Goal: Transaction & Acquisition: Purchase product/service

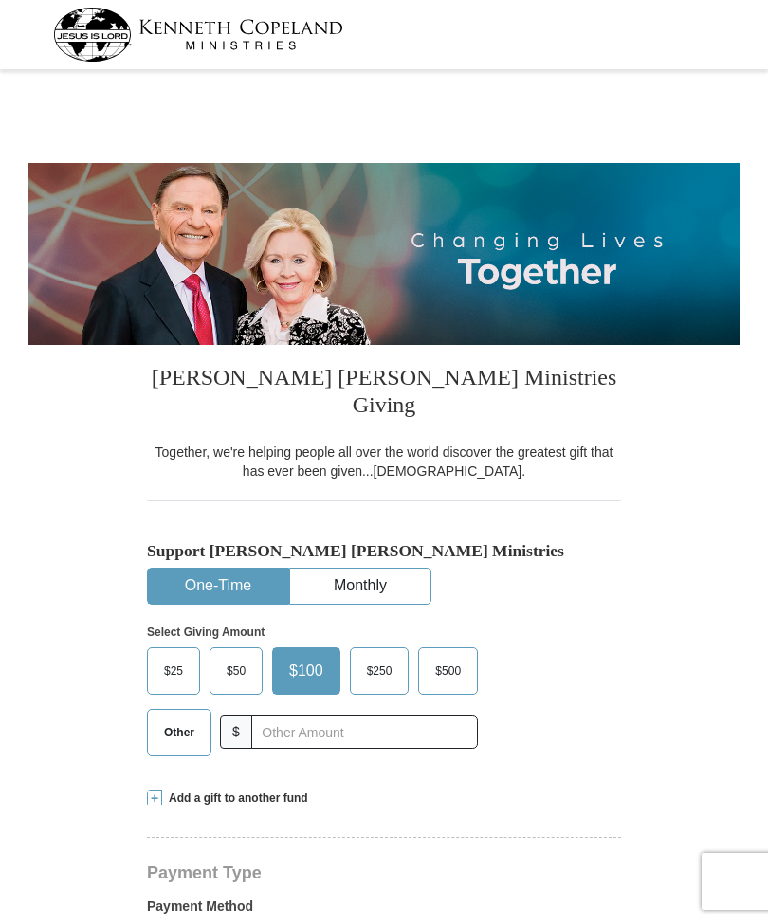
select select "IN"
click at [179, 719] on span "Other" at bounding box center [179, 733] width 49 height 28
click at [0, 0] on input "Other" at bounding box center [0, 0] width 0 height 0
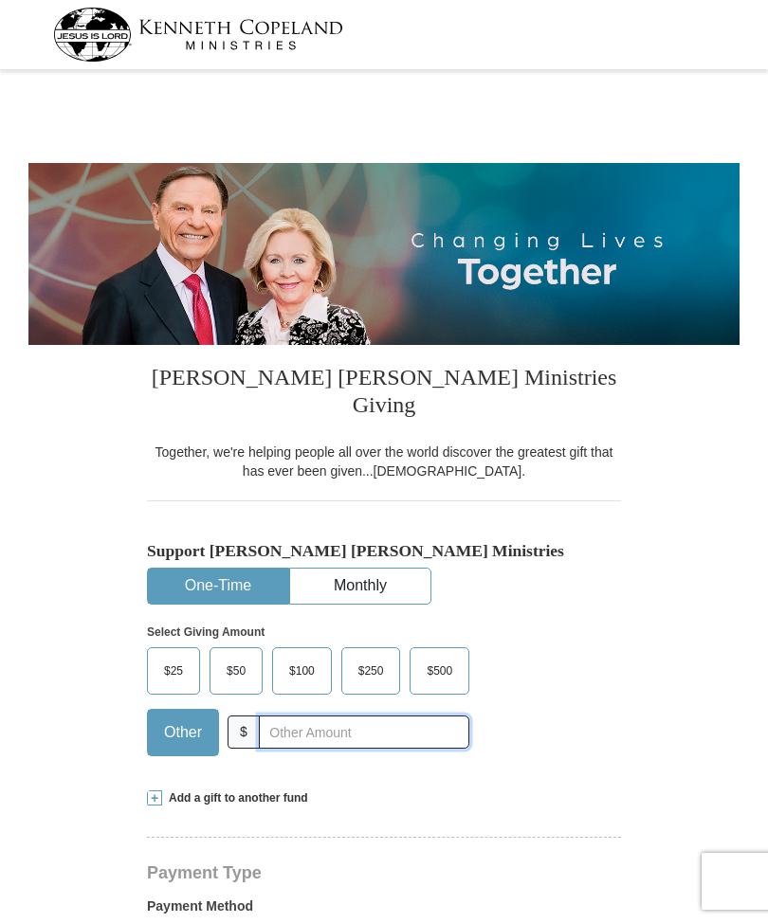
scroll to position [90, 0]
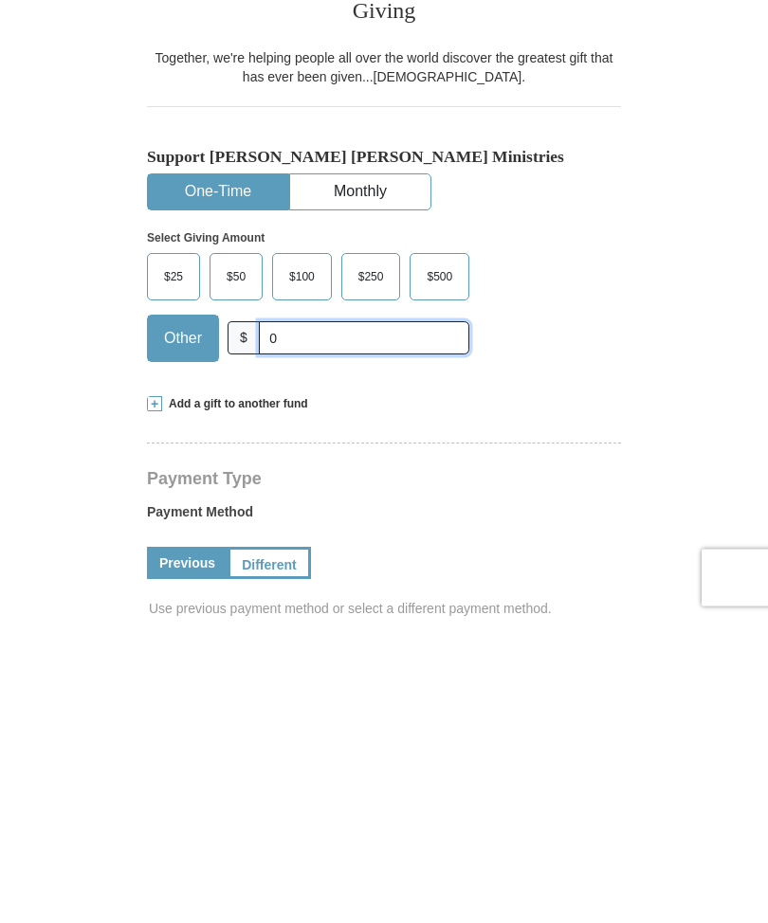
type input "0"
click at [220, 701] on span "Add a gift to another fund" at bounding box center [235, 709] width 146 height 16
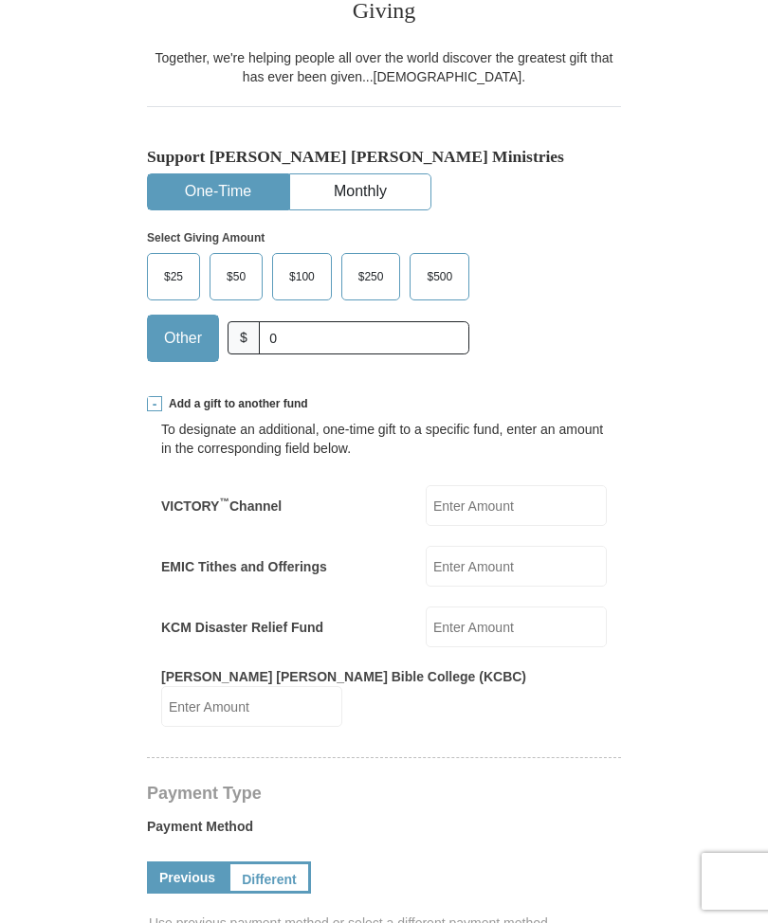
click at [504, 546] on input "EMIC Tithes and Offerings" at bounding box center [516, 566] width 181 height 41
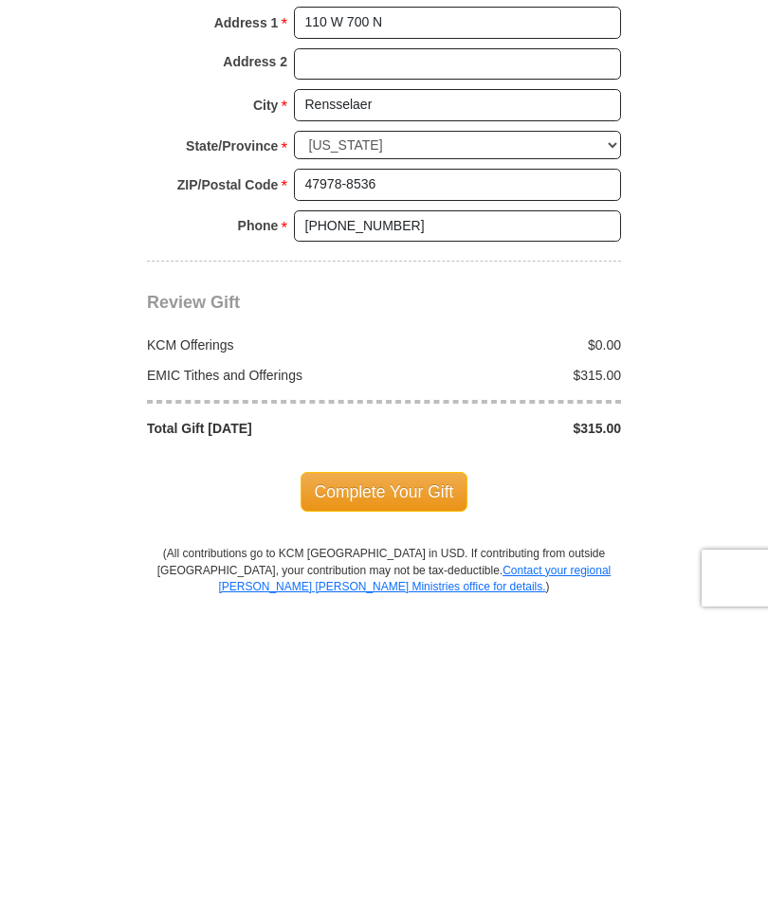
scroll to position [1465, 0]
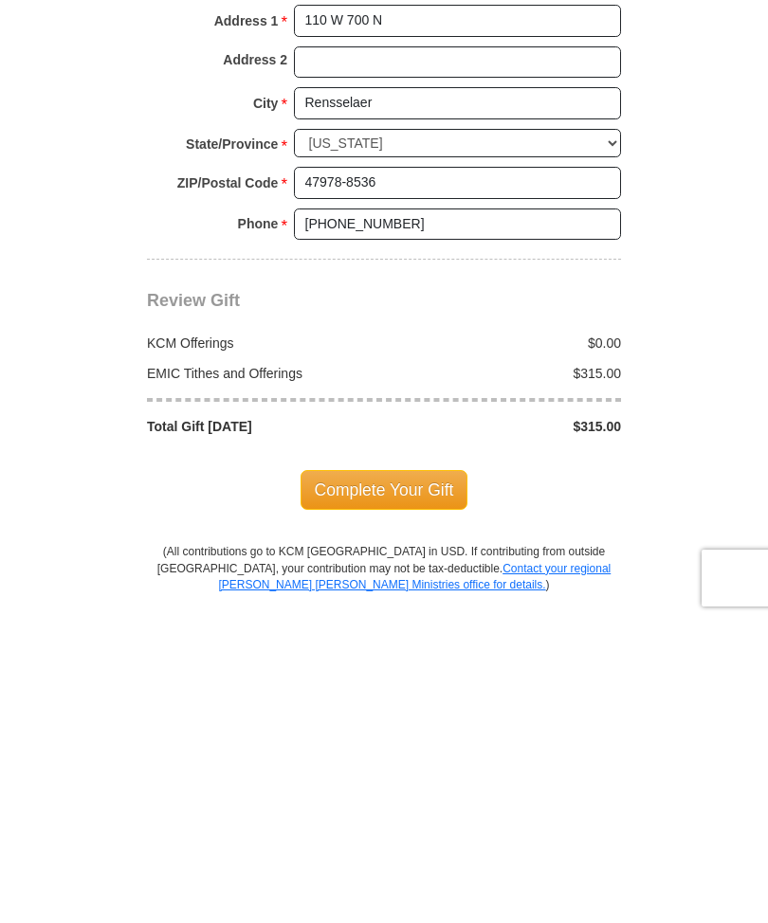
type input "315.00"
click at [375, 774] on span "Complete Your Gift" at bounding box center [385, 794] width 168 height 40
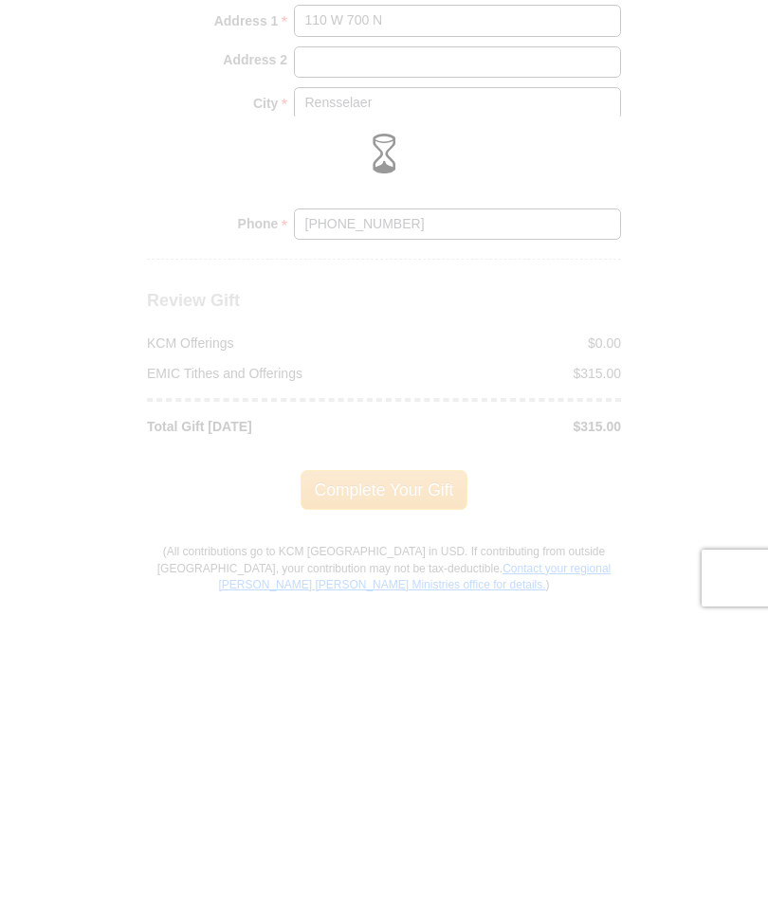
scroll to position [1769, 0]
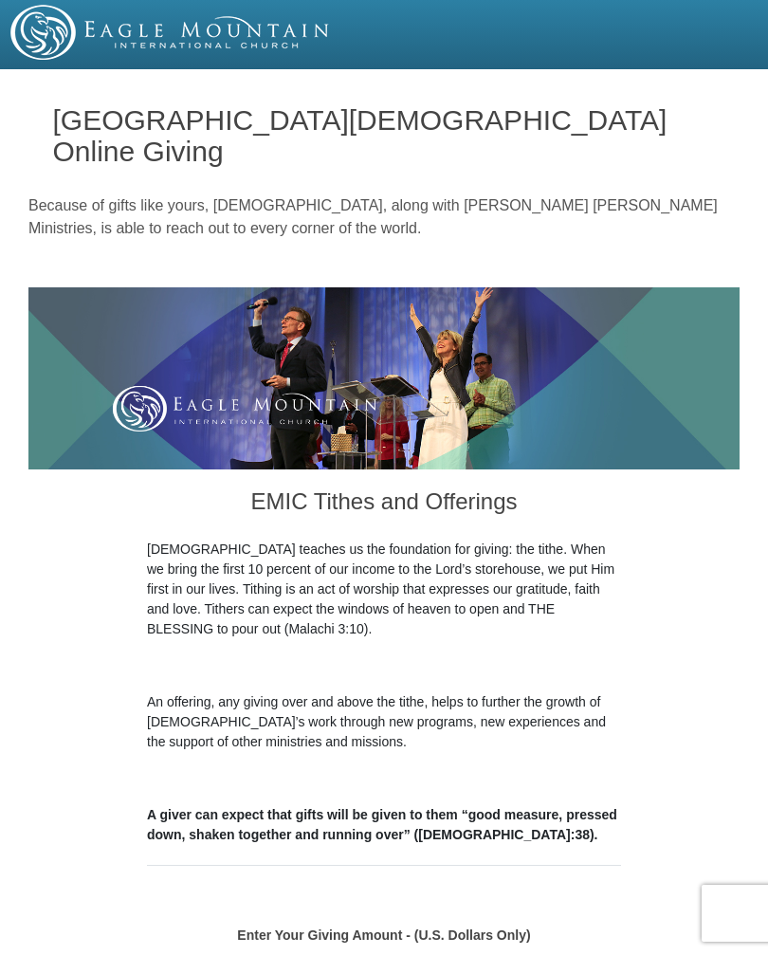
select select "IN"
